Goal: Register for event/course

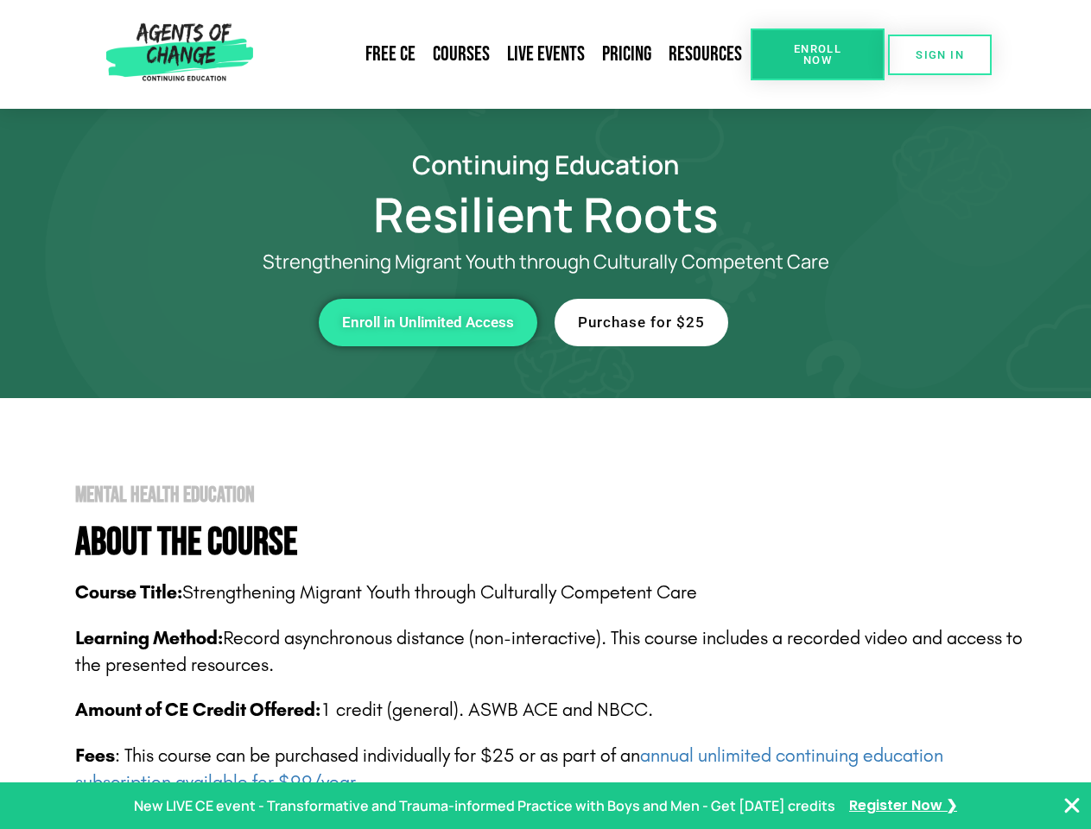
click at [706, 54] on link "Resources" at bounding box center [705, 55] width 91 height 40
click at [817, 54] on span "Enroll Now" at bounding box center [817, 54] width 79 height 22
click at [940, 54] on span "SIGN IN" at bounding box center [939, 54] width 48 height 11
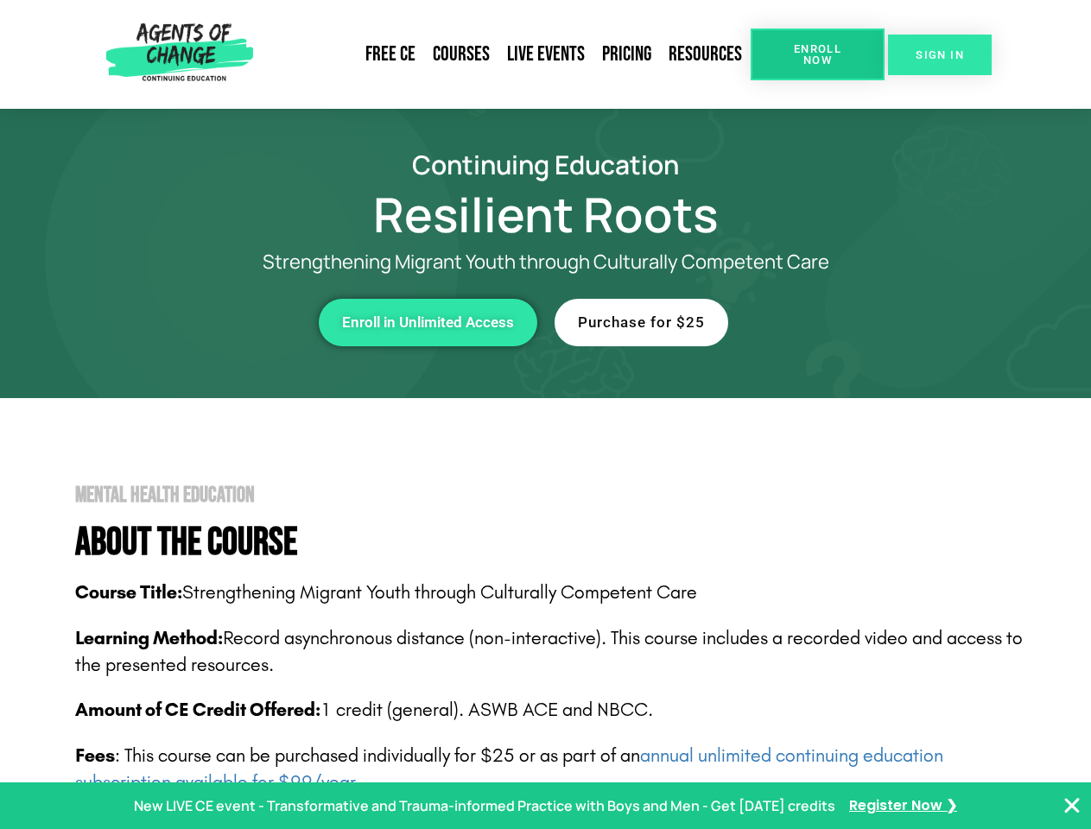
click at [940, 54] on span "SIGN IN" at bounding box center [939, 54] width 48 height 11
click at [300, 322] on div "Enroll in Unlimited Access" at bounding box center [299, 322] width 475 height 47
